Goal: Check status: Check status

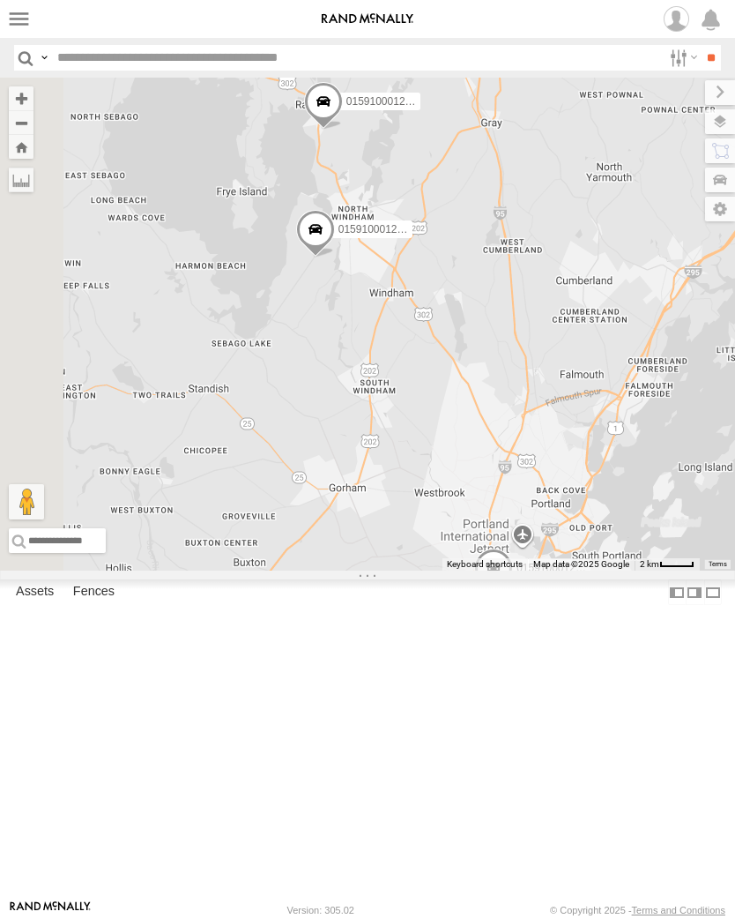
click at [24, 20] on label at bounding box center [19, 19] width 26 height 26
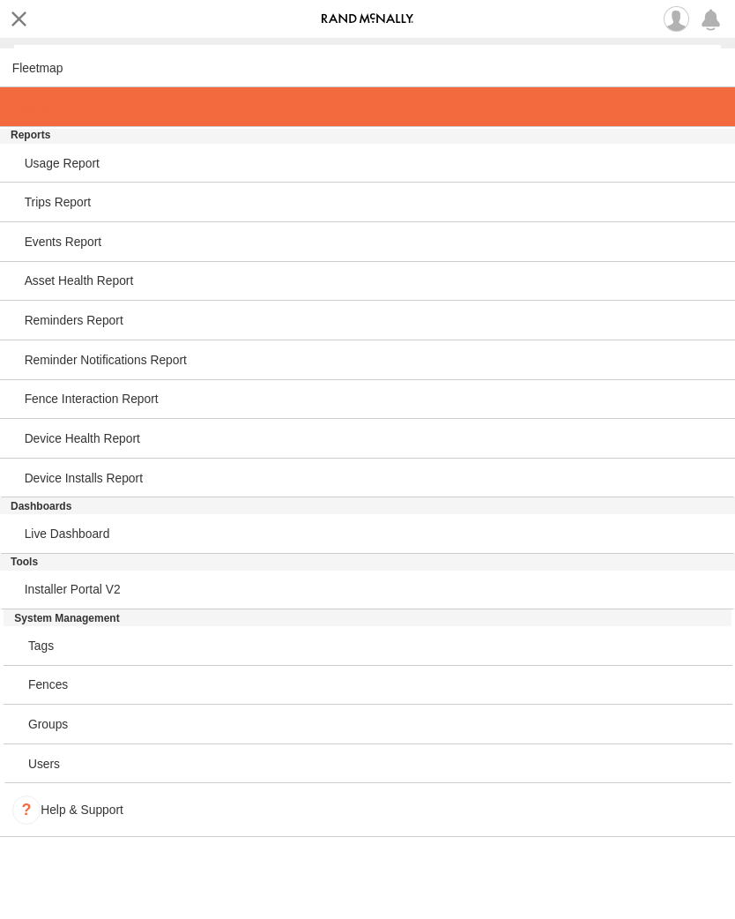
click at [44, 114] on span at bounding box center [30, 107] width 36 height 14
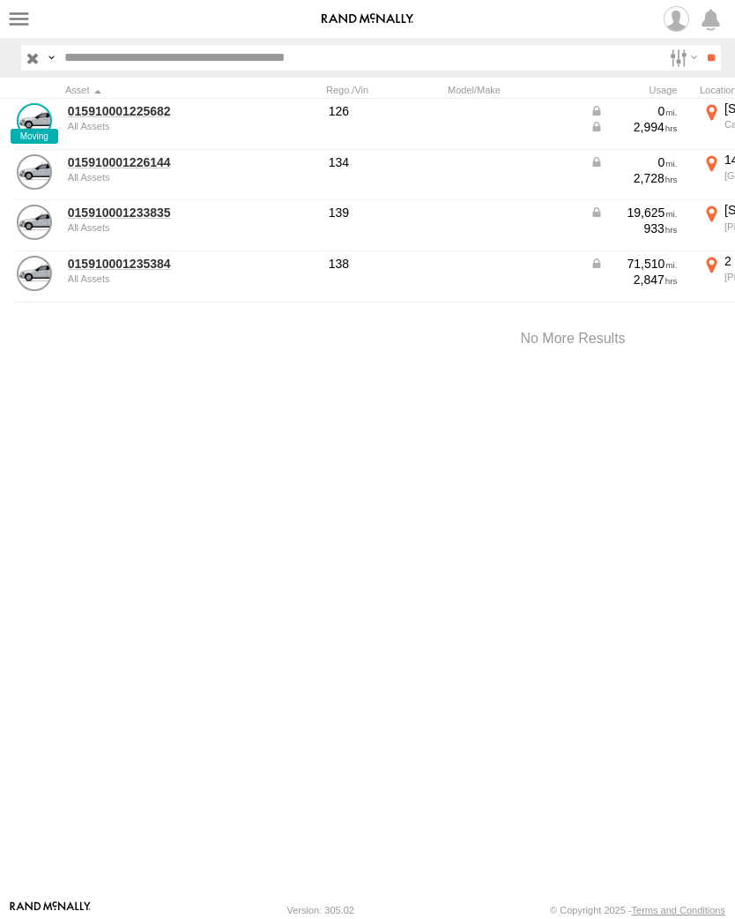
click at [147, 117] on link "015910001225682" at bounding box center [153, 111] width 171 height 16
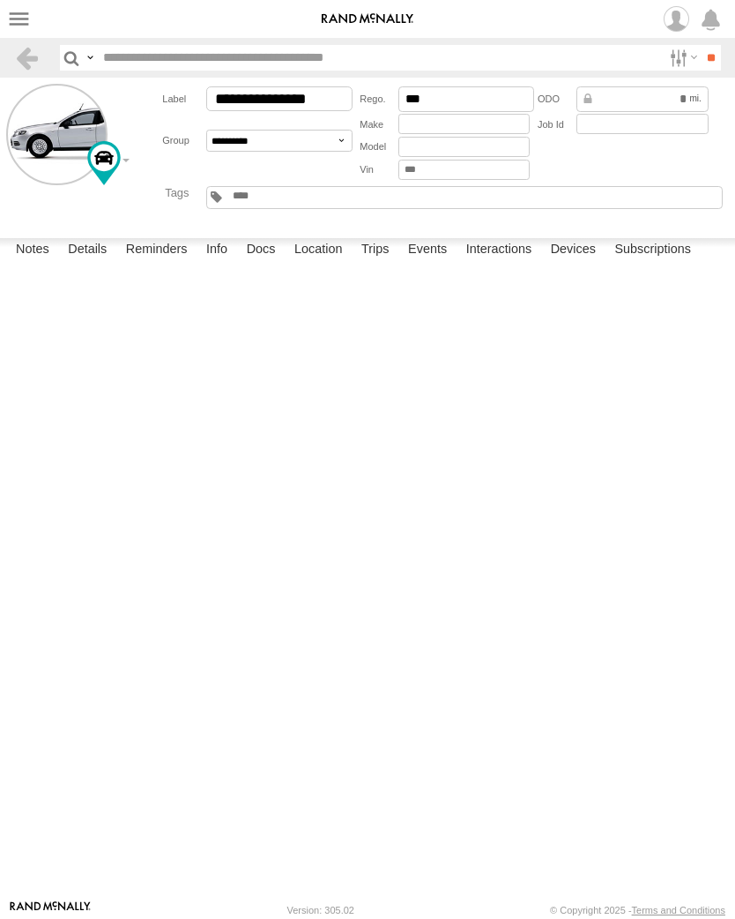
click at [444, 263] on label "Events" at bounding box center [427, 250] width 56 height 25
click at [425, 263] on label "Events" at bounding box center [427, 250] width 56 height 25
click at [442, 263] on label "Events" at bounding box center [427, 250] width 56 height 25
click at [435, 263] on label "Events" at bounding box center [427, 250] width 56 height 25
click at [436, 263] on label "Events" at bounding box center [427, 250] width 56 height 25
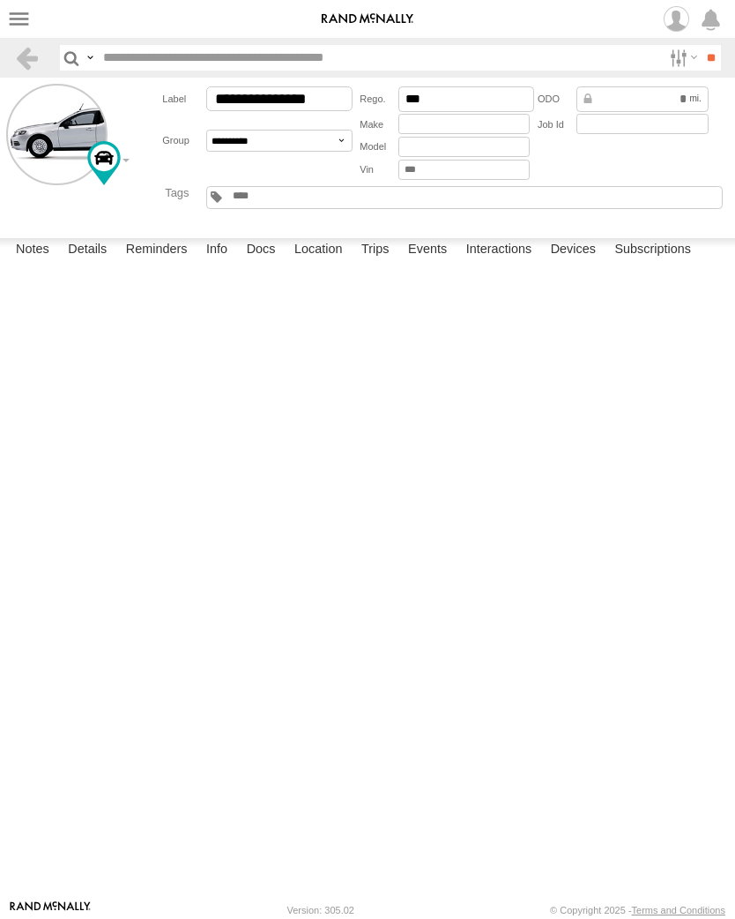
click at [434, 263] on label "Events" at bounding box center [427, 250] width 56 height 25
click at [20, 28] on label at bounding box center [19, 19] width 26 height 26
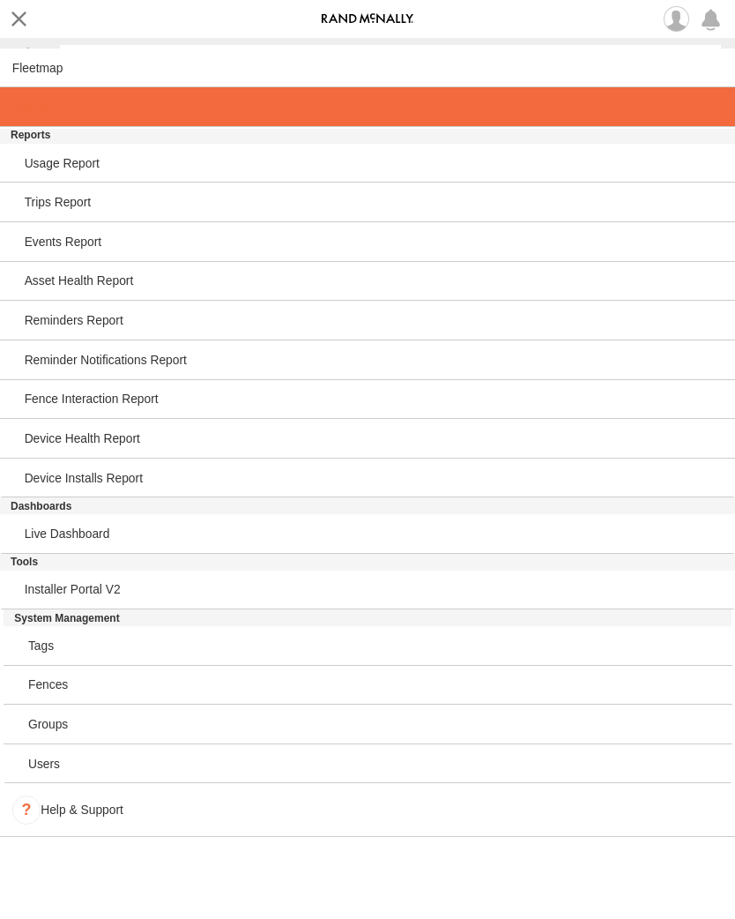
click at [19, 113] on span at bounding box center [30, 107] width 36 height 14
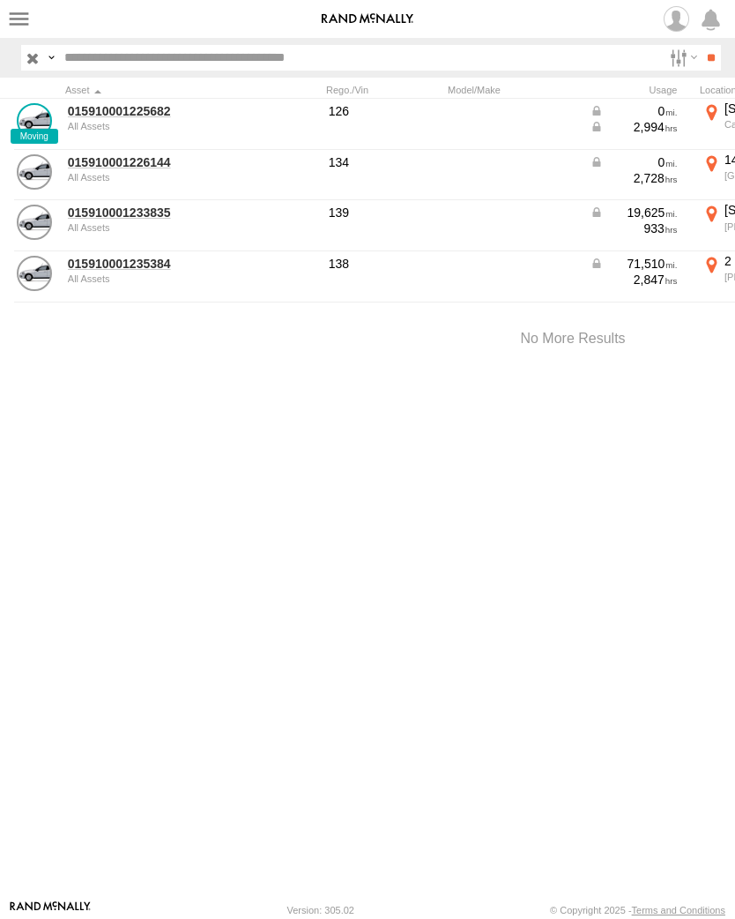
click at [101, 118] on link "015910001225682" at bounding box center [153, 111] width 171 height 16
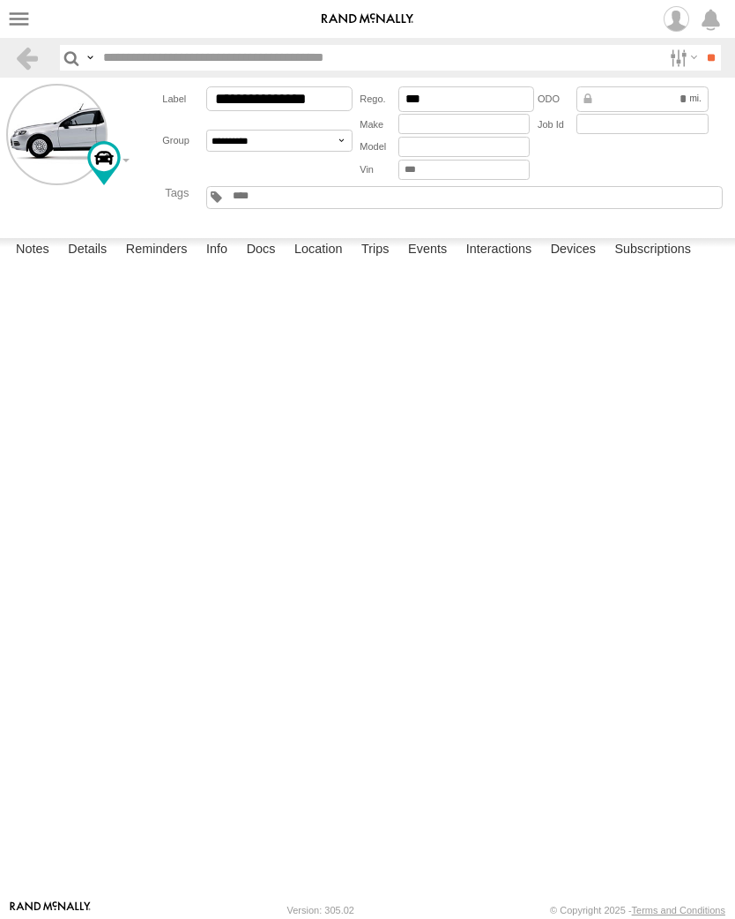
click at [439, 263] on label "Events" at bounding box center [427, 250] width 56 height 25
click at [431, 263] on label "Events" at bounding box center [427, 250] width 56 height 25
click at [427, 263] on label "Events" at bounding box center [427, 250] width 56 height 25
click at [0, 0] on label "×" at bounding box center [0, 0] width 0 height 0
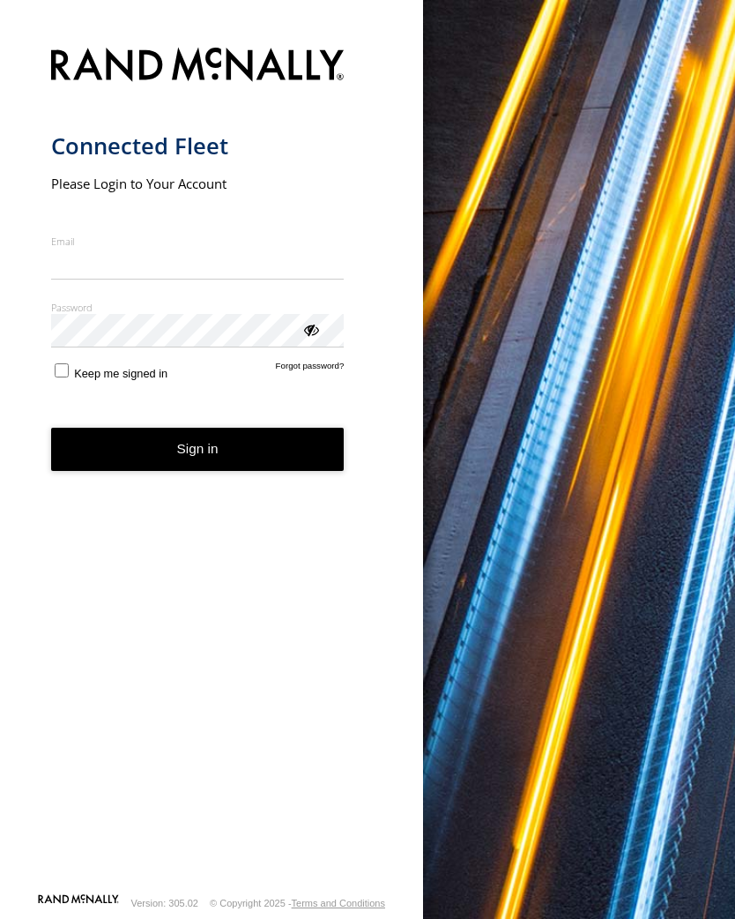
click at [129, 265] on input "Email" at bounding box center [198, 264] width 294 height 32
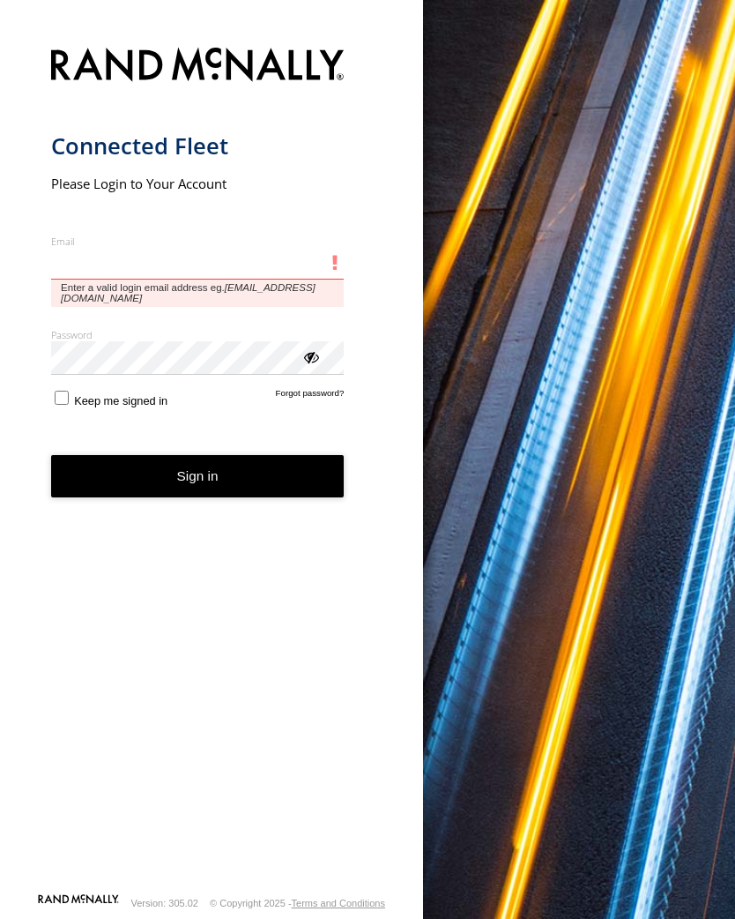
type input "**********"
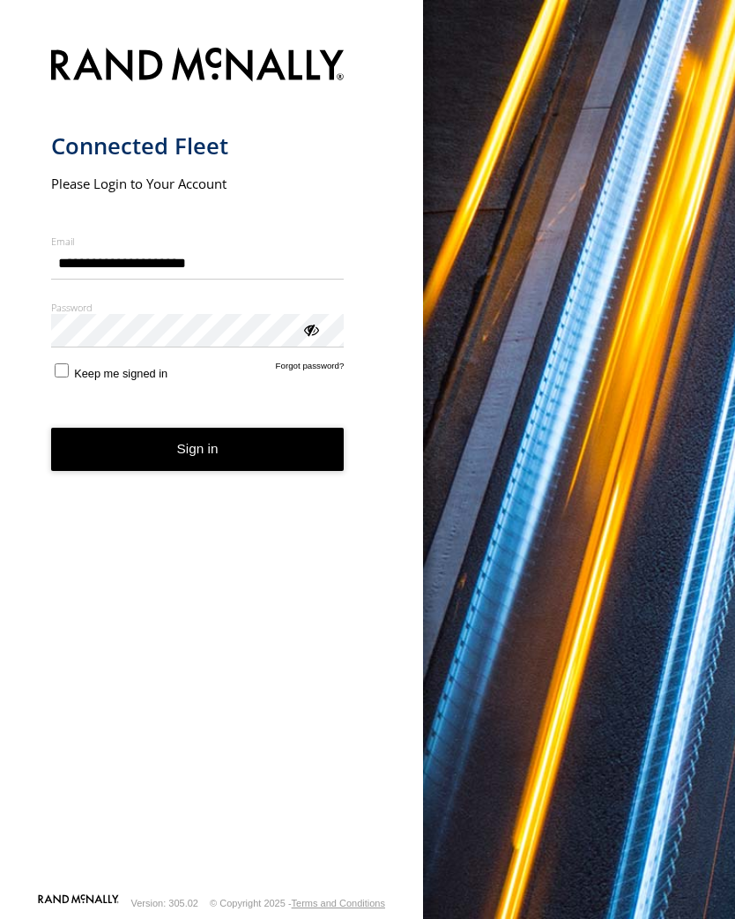
click at [198, 456] on button "Sign in" at bounding box center [198, 449] width 294 height 43
click at [202, 466] on button "Sign in" at bounding box center [198, 449] width 294 height 43
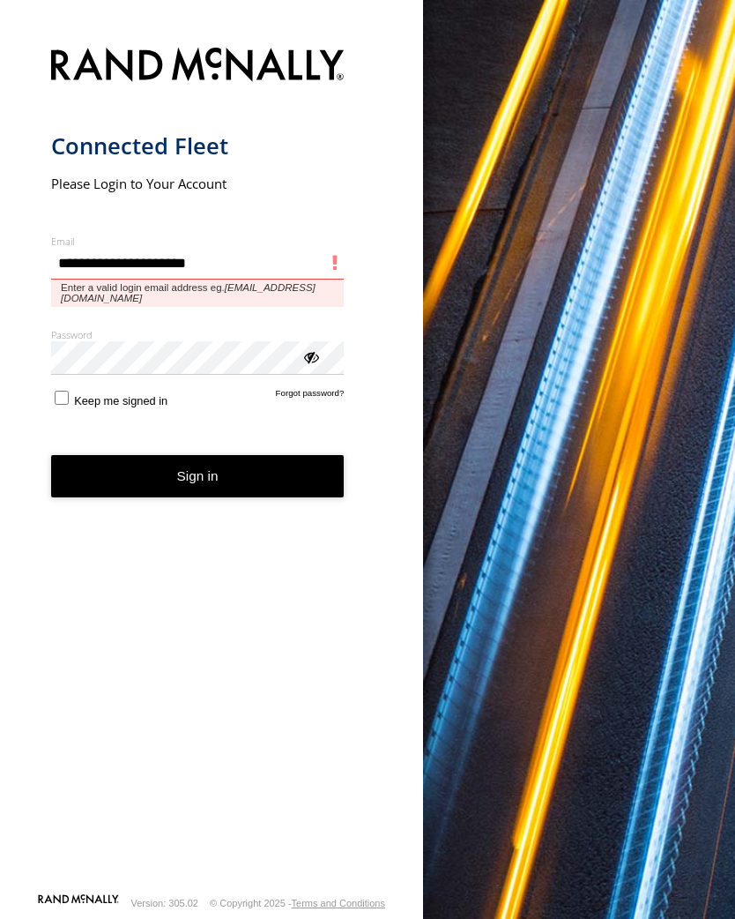
click at [154, 255] on input "**********" at bounding box center [198, 264] width 294 height 32
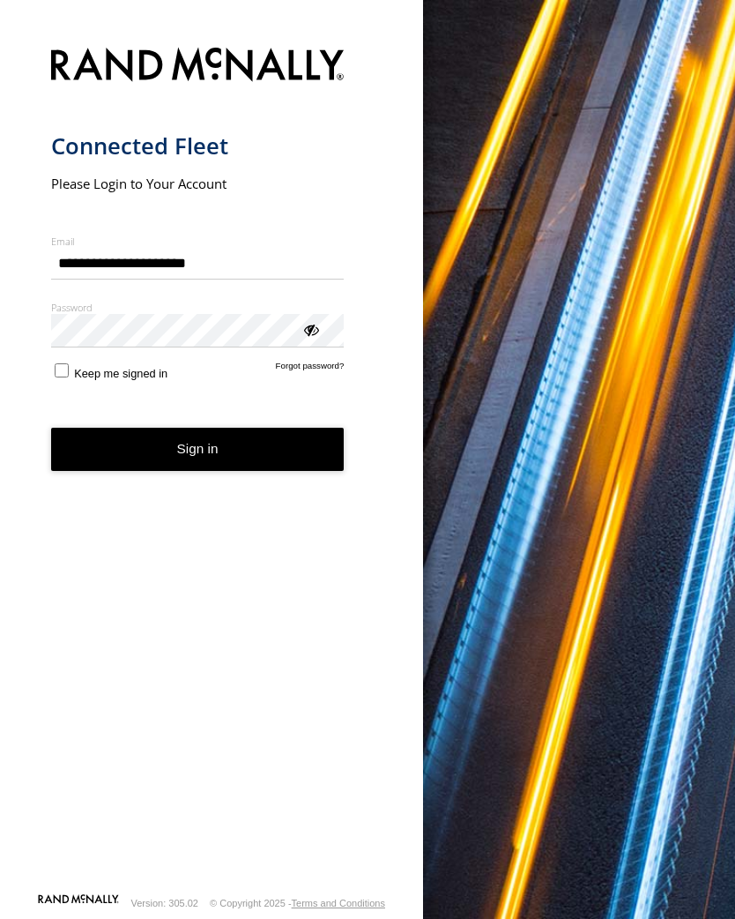
click at [227, 465] on button "Sign in" at bounding box center [198, 449] width 294 height 43
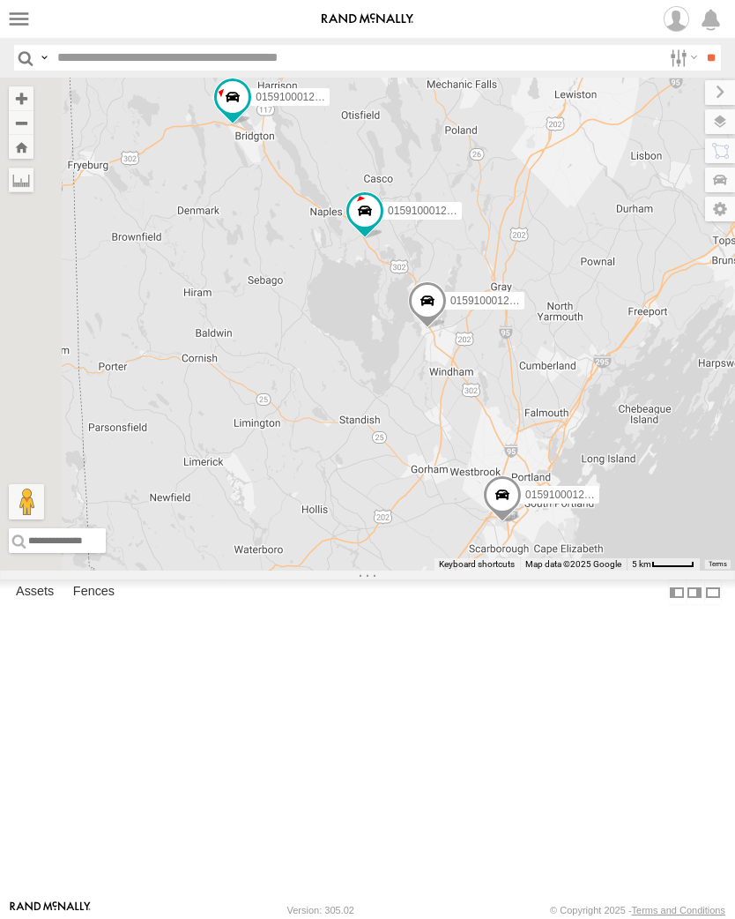
click at [15, 15] on label at bounding box center [19, 19] width 26 height 26
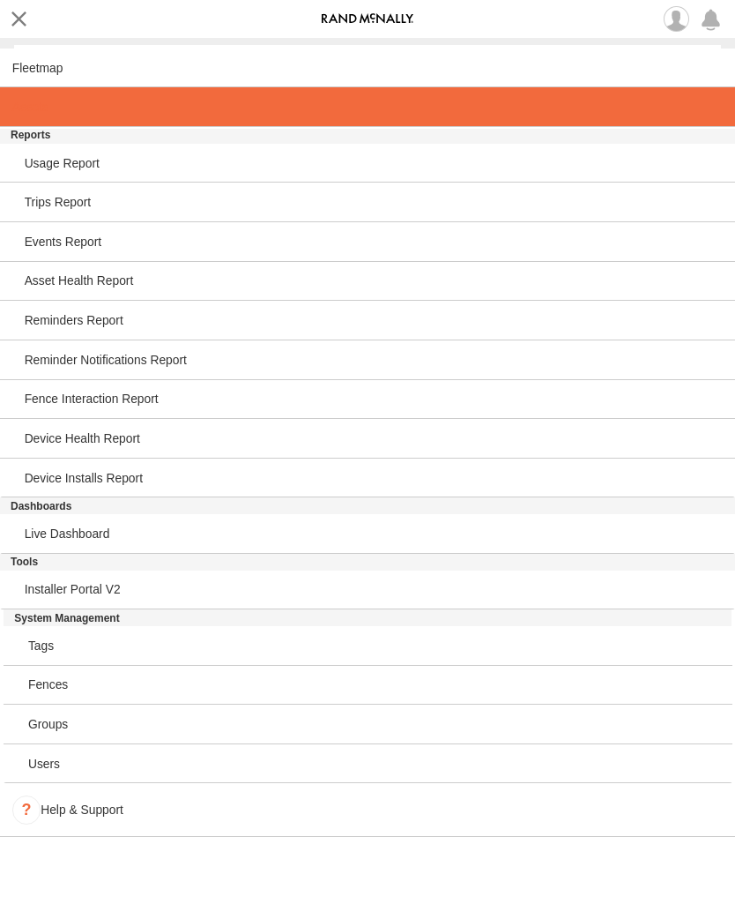
click at [41, 114] on span at bounding box center [30, 107] width 36 height 14
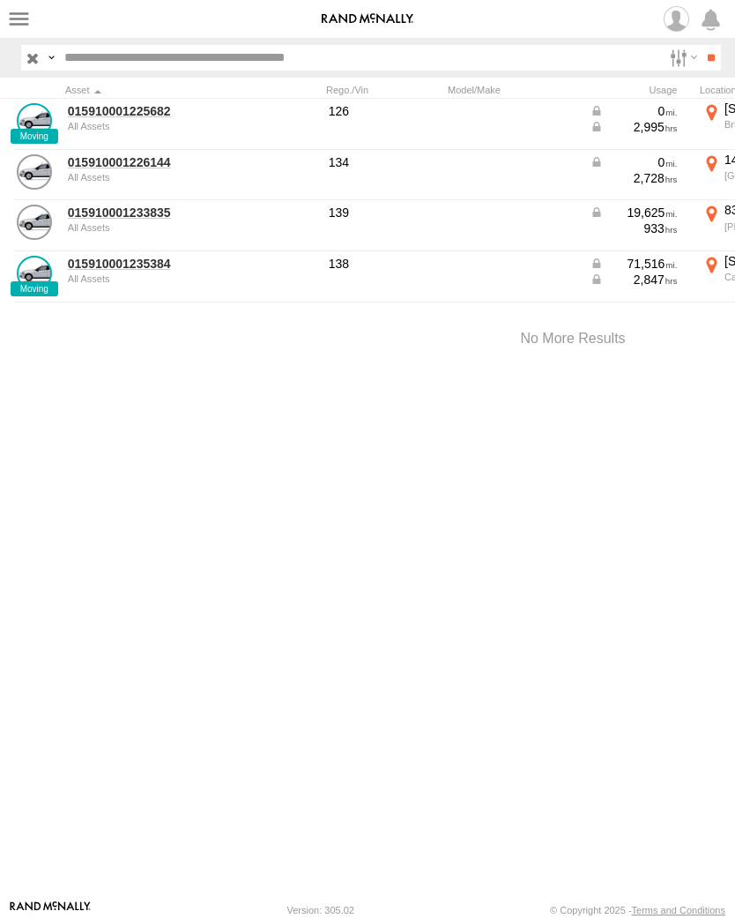
click at [104, 118] on link "015910001225682" at bounding box center [153, 111] width 171 height 16
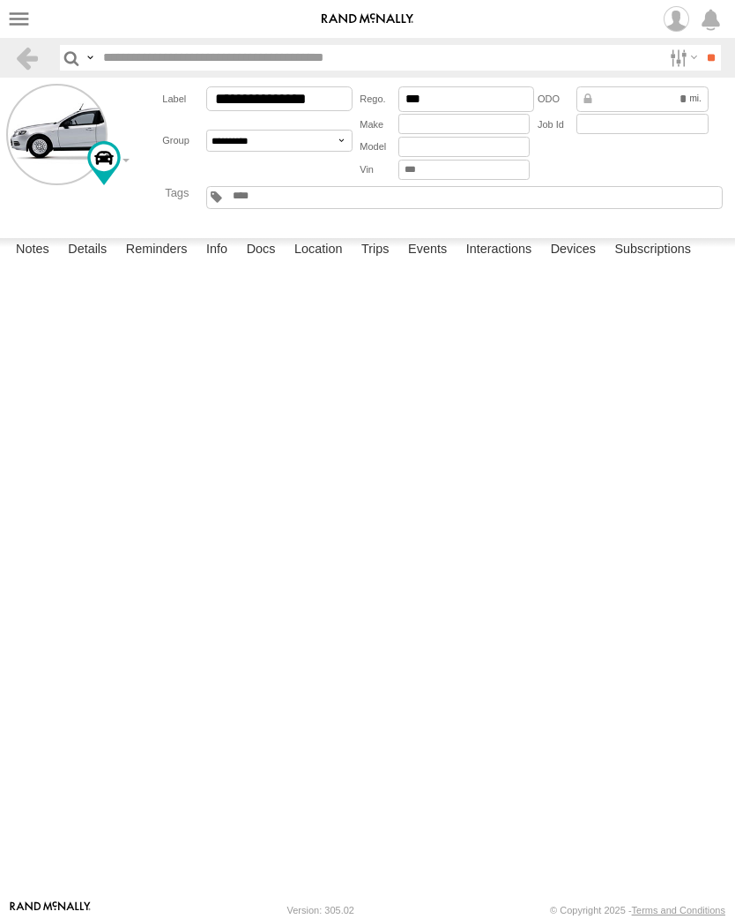
click at [443, 263] on label "Events" at bounding box center [427, 250] width 56 height 25
click at [433, 263] on label "Events" at bounding box center [427, 250] width 56 height 25
click at [440, 263] on label "Events" at bounding box center [427, 250] width 56 height 25
click at [9, 15] on label at bounding box center [19, 19] width 26 height 26
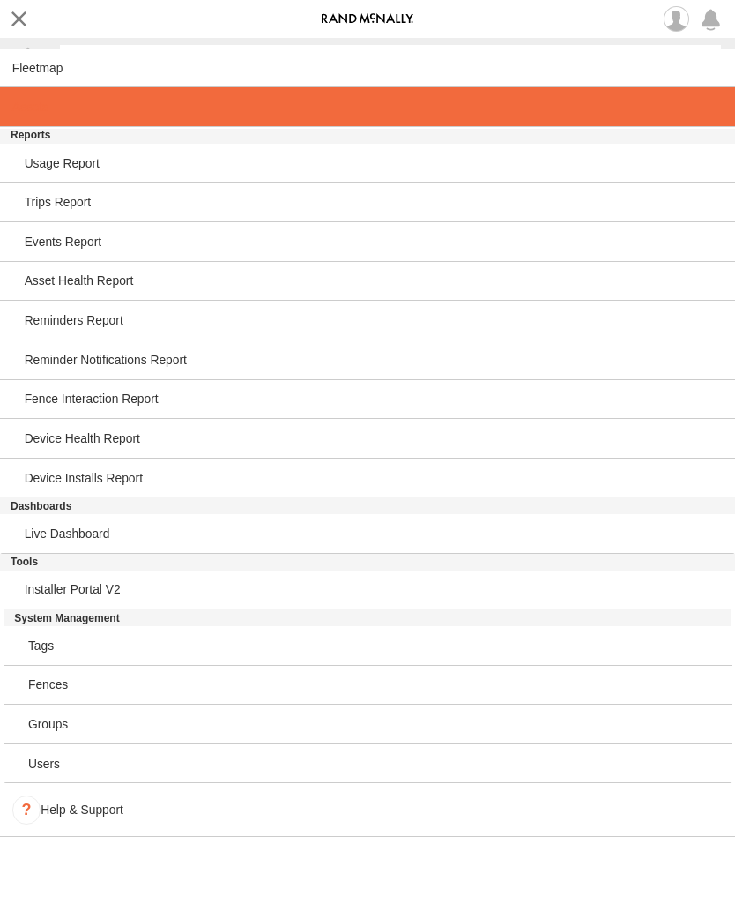
click at [26, 114] on span at bounding box center [30, 107] width 36 height 14
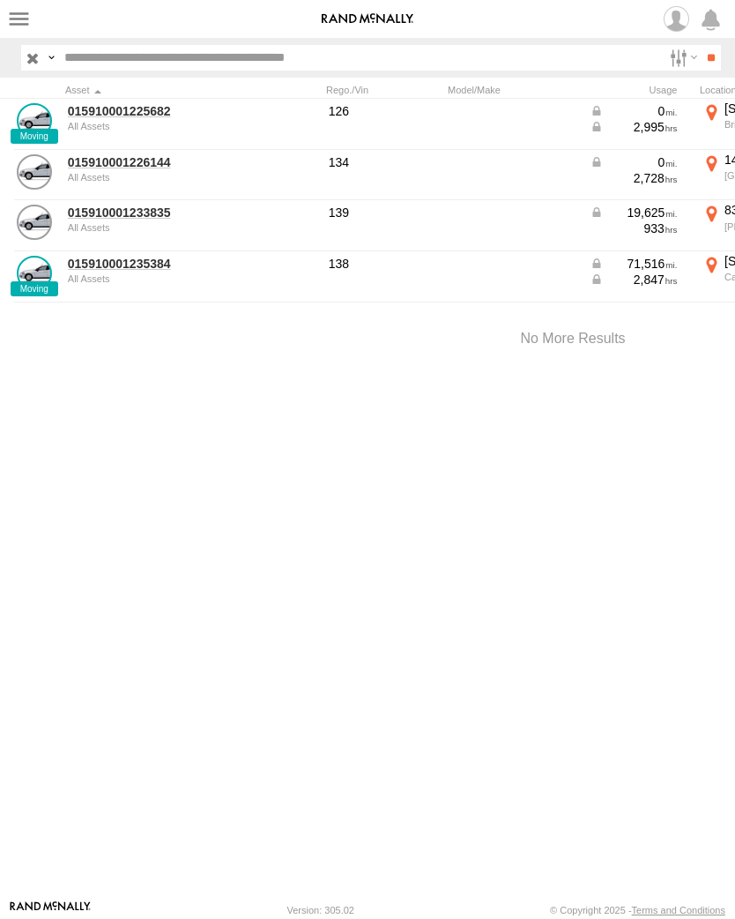
click at [97, 219] on link "015910001233835" at bounding box center [153, 213] width 171 height 16
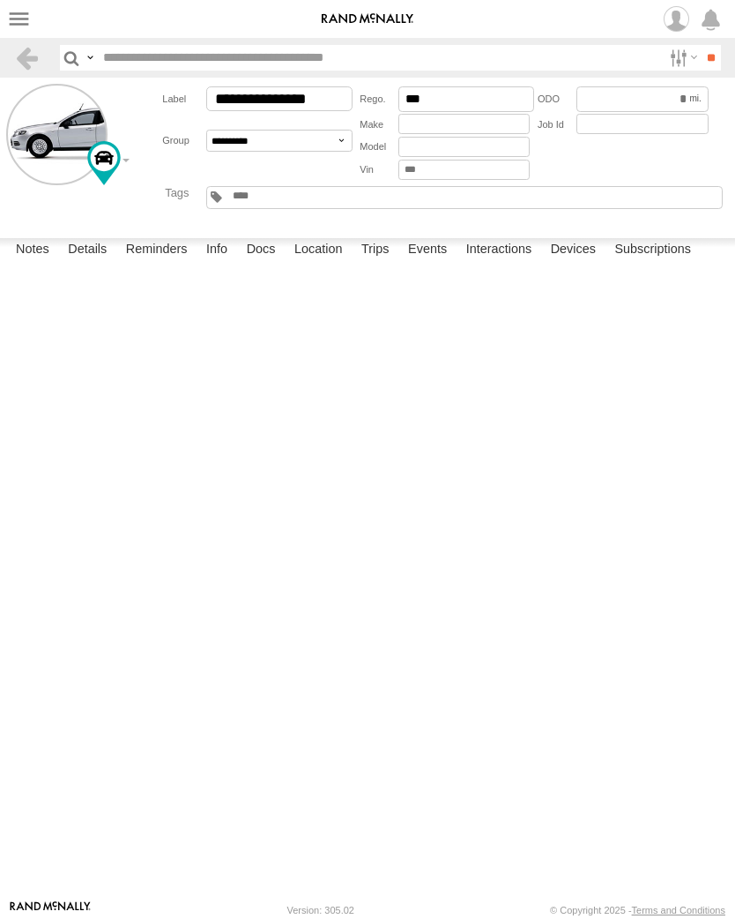
click at [439, 263] on label "Events" at bounding box center [427, 250] width 56 height 25
